Goal: Task Accomplishment & Management: Use online tool/utility

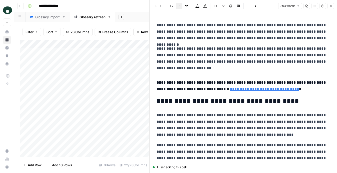
click at [330, 4] on button "Close" at bounding box center [330, 6] width 7 height 7
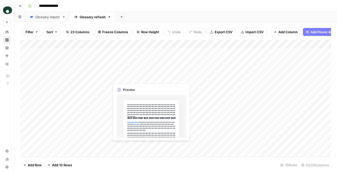
click at [138, 79] on div "Add Column" at bounding box center [175, 98] width 311 height 117
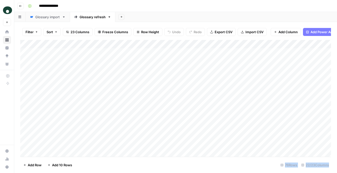
click at [138, 79] on div at bounding box center [146, 77] width 73 height 9
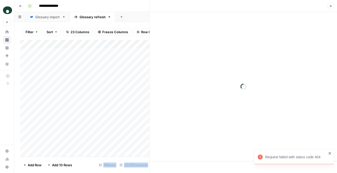
click at [330, 4] on button "Close" at bounding box center [330, 6] width 7 height 7
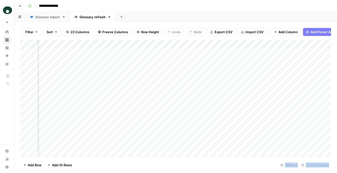
scroll to position [0, 576]
click at [174, 52] on div "Add Column" at bounding box center [175, 98] width 311 height 117
click at [174, 52] on div at bounding box center [176, 52] width 46 height 9
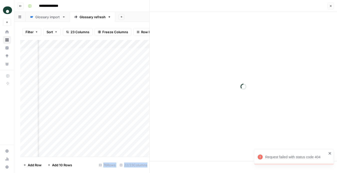
click at [329, 152] on icon "close" at bounding box center [330, 154] width 4 height 4
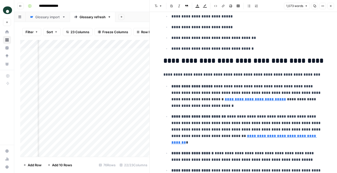
scroll to position [403, 0]
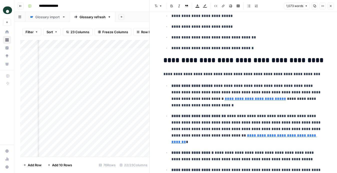
click at [333, 6] on button "Close" at bounding box center [330, 6] width 7 height 7
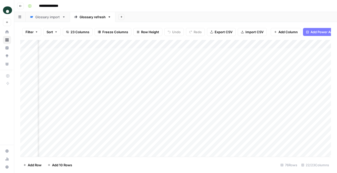
click at [82, 62] on div "Add Column" at bounding box center [175, 98] width 311 height 117
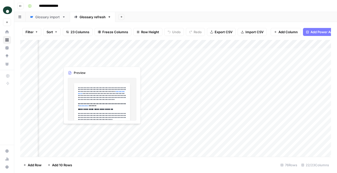
click at [82, 62] on div "Add Column" at bounding box center [175, 98] width 311 height 117
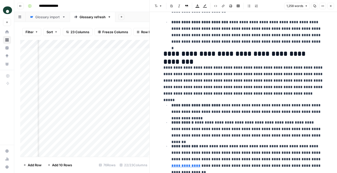
scroll to position [180, 0]
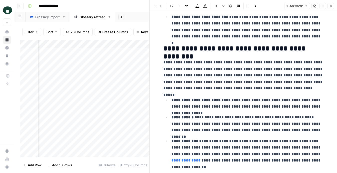
click at [77, 53] on div "Add Column" at bounding box center [84, 98] width 129 height 117
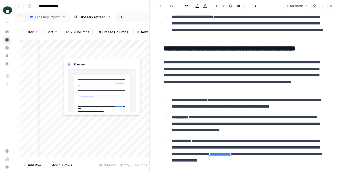
click at [90, 55] on div "Add Column" at bounding box center [84, 98] width 129 height 117
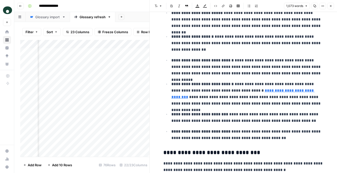
scroll to position [956, 0]
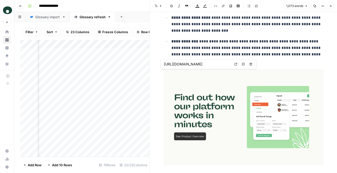
click at [76, 87] on div "Add Column" at bounding box center [84, 98] width 129 height 117
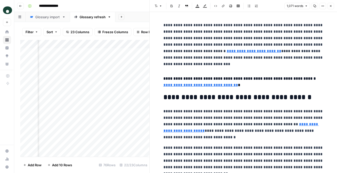
click at [14, 9] on aside "Oyster New Home Browse Insights Opportunities Your Data Recent Grids Content Re…" at bounding box center [7, 86] width 14 height 173
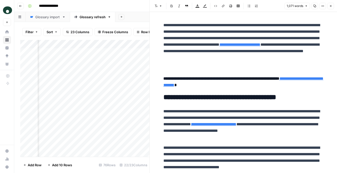
click at [19, 6] on icon "button" at bounding box center [20, 6] width 3 height 2
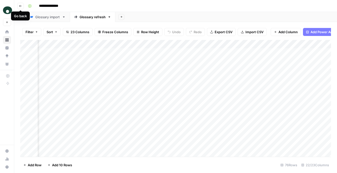
click at [19, 6] on icon "button" at bounding box center [20, 6] width 3 height 2
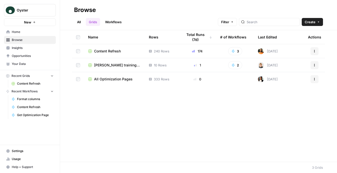
click at [18, 32] on span "Home" at bounding box center [33, 32] width 42 height 5
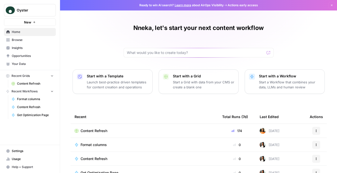
click at [25, 34] on span "Home" at bounding box center [33, 32] width 42 height 5
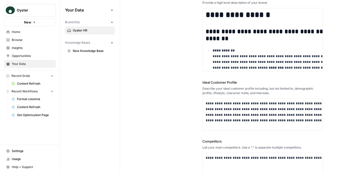
scroll to position [71, 0]
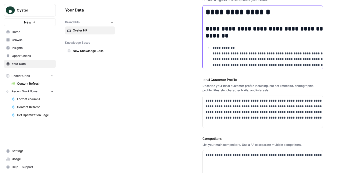
click at [216, 61] on p "**********" at bounding box center [278, 56] width 131 height 23
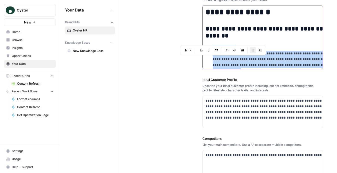
click at [216, 61] on p "**********" at bounding box center [278, 56] width 131 height 23
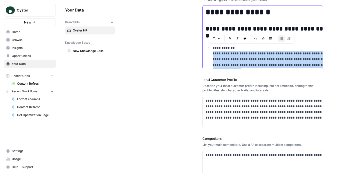
click at [216, 61] on p "**********" at bounding box center [278, 56] width 131 height 23
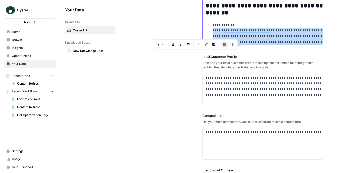
scroll to position [95, 0]
